Goal: Information Seeking & Learning: Check status

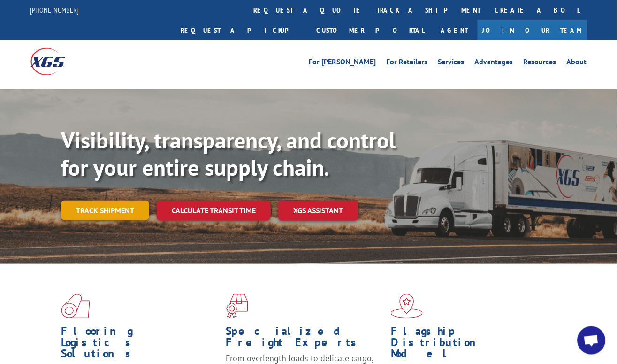
click at [141, 200] on link "Track shipment" at bounding box center [105, 210] width 88 height 20
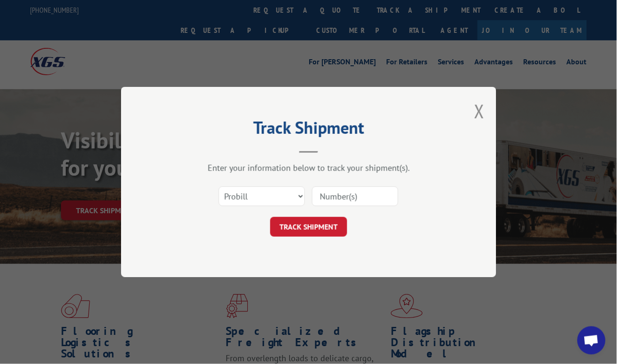
click at [365, 199] on input at bounding box center [355, 196] width 86 height 20
paste input "17130106"
type input "17130106"
click at [321, 224] on button "TRACK SHIPMENT" at bounding box center [308, 227] width 77 height 20
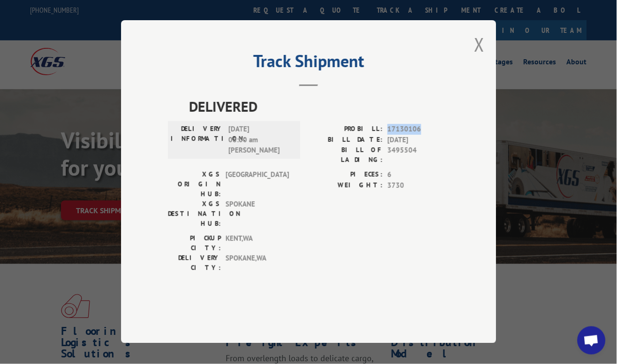
drag, startPoint x: 388, startPoint y: 157, endPoint x: 423, endPoint y: 152, distance: 35.0
click at [423, 135] on span "17130106" at bounding box center [418, 129] width 62 height 11
copy span "17130106"
click at [481, 57] on button "Close modal" at bounding box center [479, 44] width 10 height 25
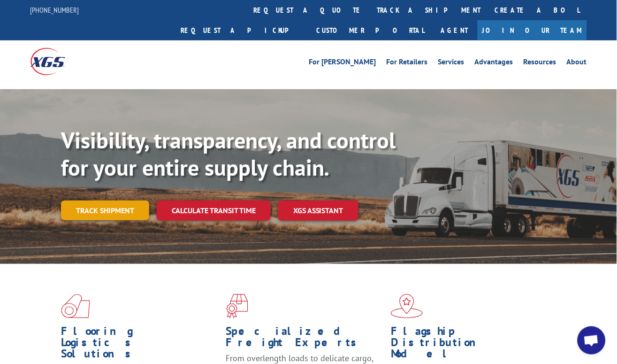
click at [116, 200] on link "Track shipment" at bounding box center [105, 210] width 88 height 20
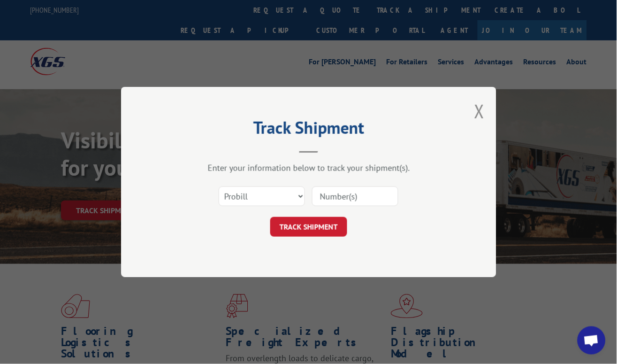
click at [336, 195] on input at bounding box center [355, 196] width 86 height 20
paste input "17156695"
type input "17156695"
click at [313, 219] on button "TRACK SHIPMENT" at bounding box center [308, 227] width 77 height 20
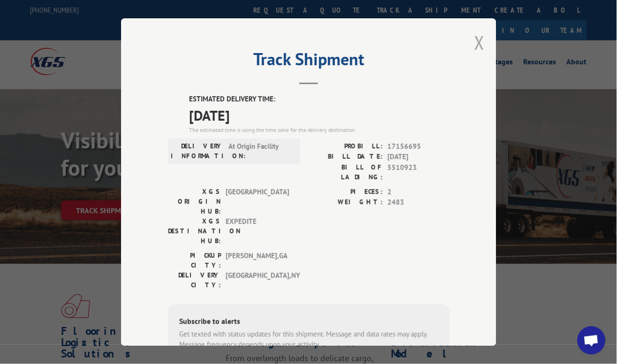
click at [474, 34] on button "Close modal" at bounding box center [479, 42] width 10 height 25
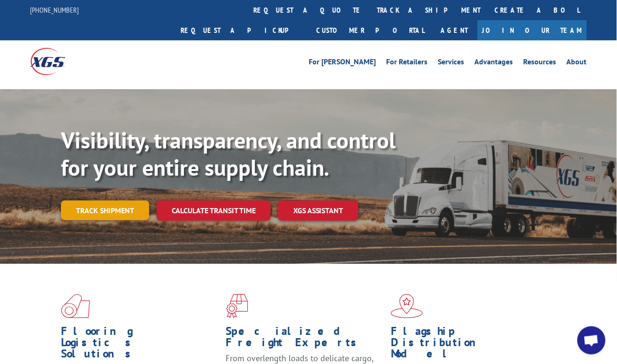
click at [103, 200] on link "Track shipment" at bounding box center [105, 210] width 88 height 20
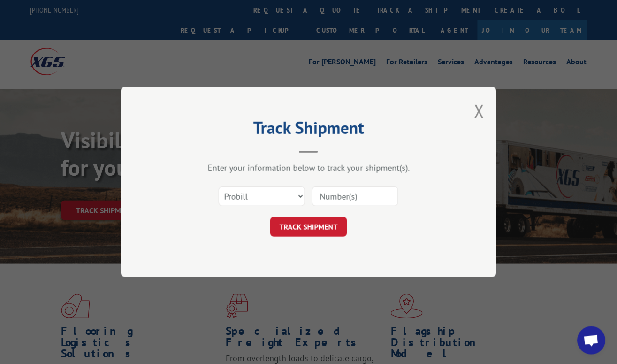
click at [367, 196] on input at bounding box center [355, 196] width 86 height 20
click at [346, 200] on input at bounding box center [355, 196] width 86 height 20
paste input "17156696"
type input "17156696"
click at [319, 225] on button "TRACK SHIPMENT" at bounding box center [308, 227] width 77 height 20
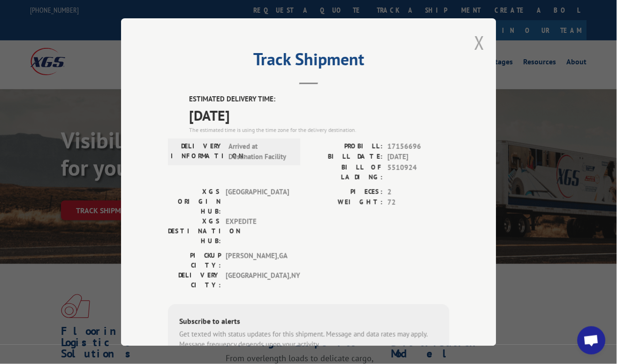
click at [475, 36] on button "Close modal" at bounding box center [479, 42] width 10 height 25
